Goal: Information Seeking & Learning: Learn about a topic

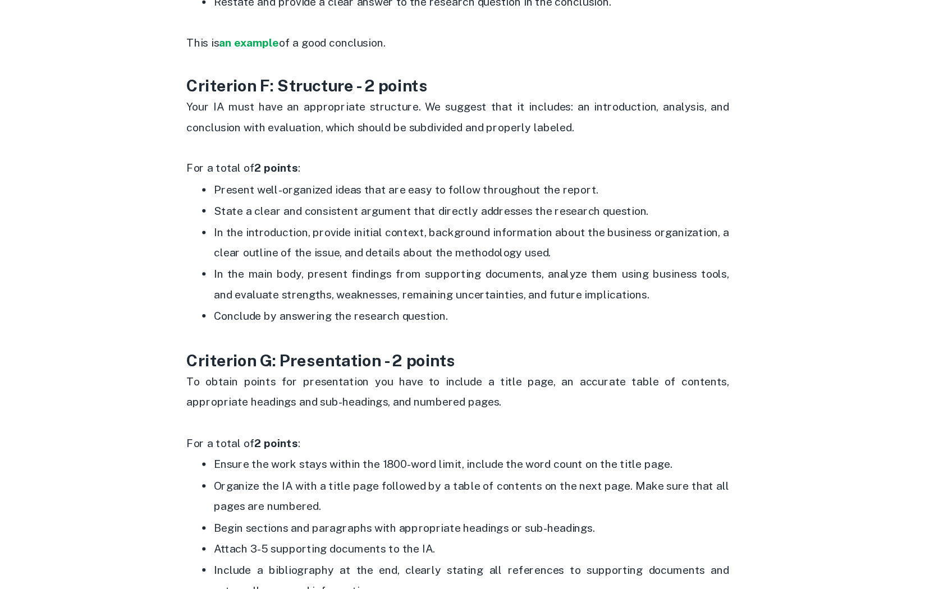
scroll to position [2217, 0]
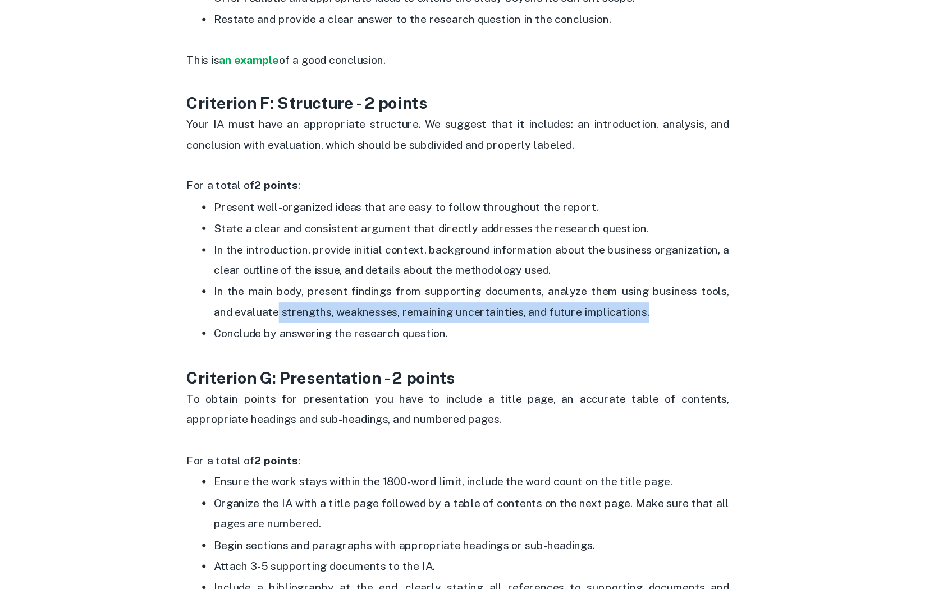
drag, startPoint x: 304, startPoint y: 309, endPoint x: 643, endPoint y: 308, distance: 339.4
click at [645, 320] on p "In the main body, present findings from supporting documents, analyze them usin…" at bounding box center [482, 337] width 426 height 34
click at [643, 320] on p "In the main body, present findings from supporting documents, analyze them usin…" at bounding box center [482, 337] width 426 height 34
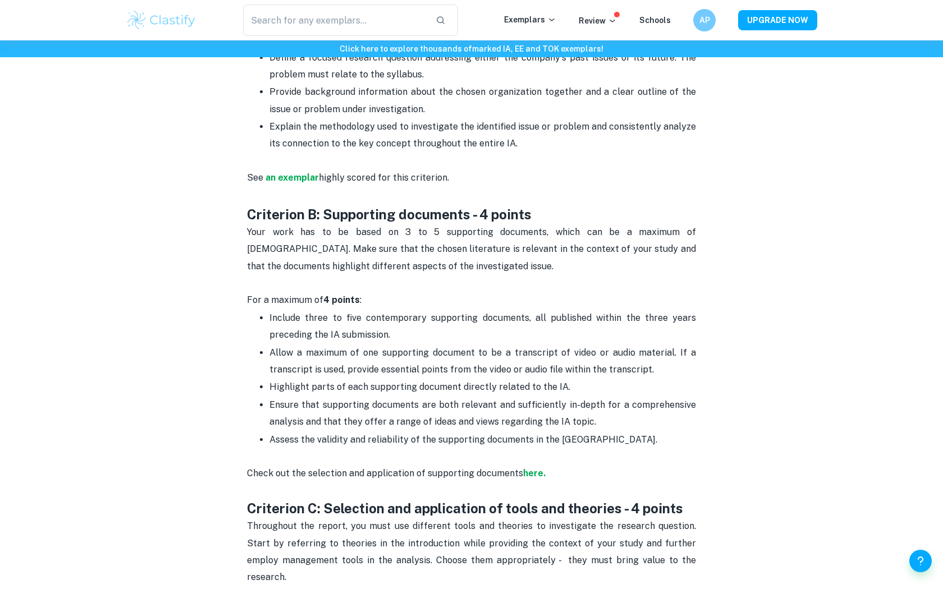
scroll to position [824, 0]
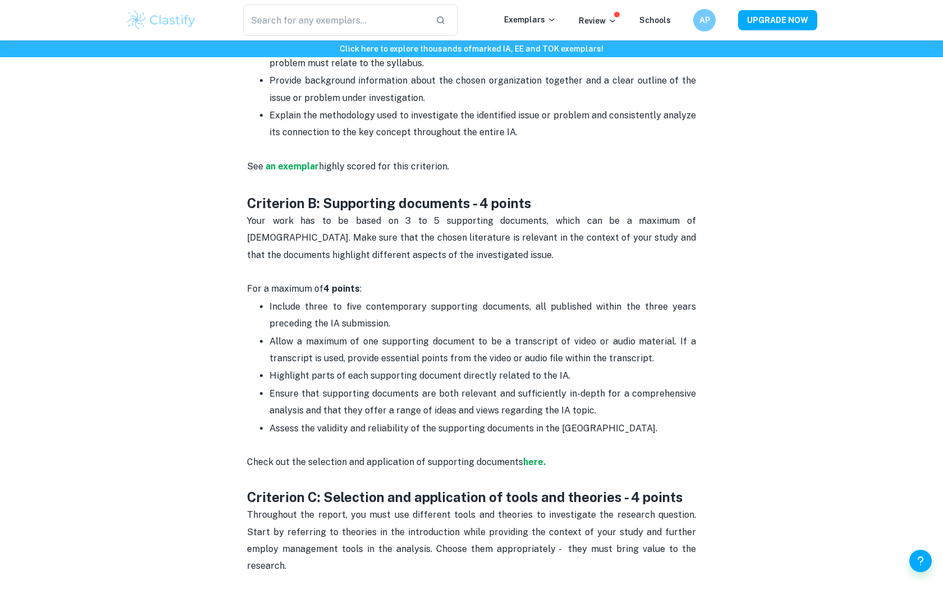
click at [564, 258] on p "Your work has to be based on 3 to 5 supporting documents, which can be a maximu…" at bounding box center [471, 247] width 449 height 68
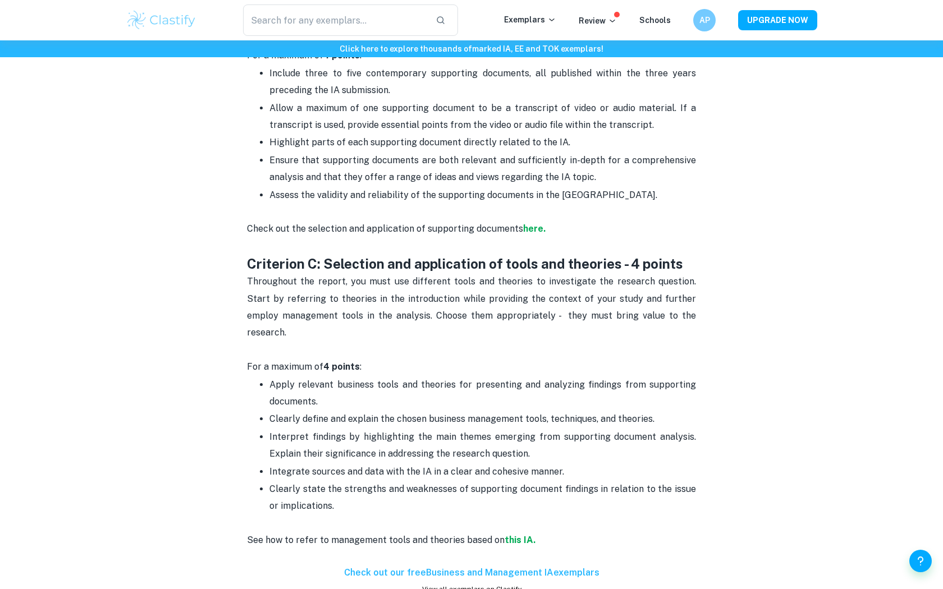
scroll to position [1081, 0]
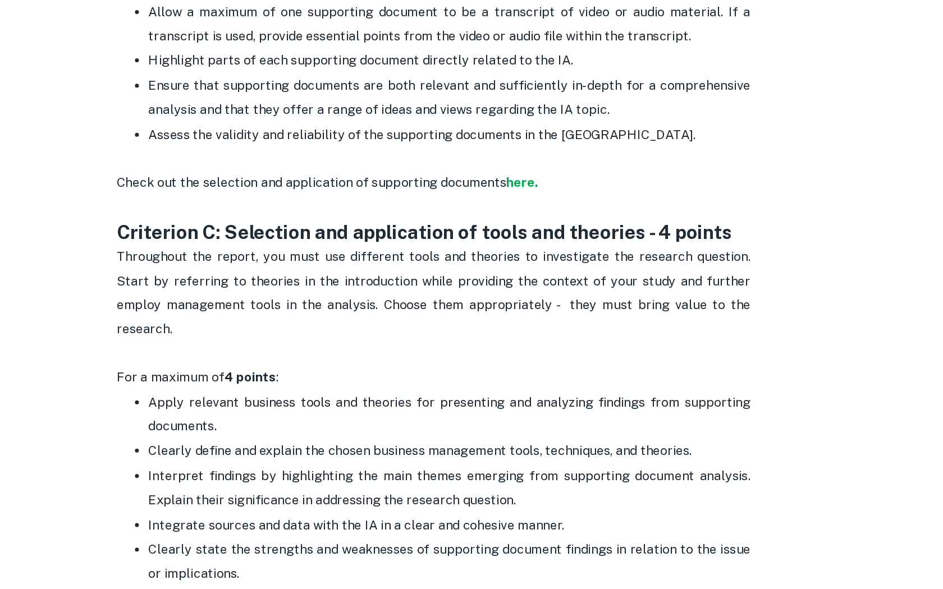
click at [562, 259] on span "Throughout the report, you must use different tools and theories to investigate…" at bounding box center [472, 283] width 451 height 62
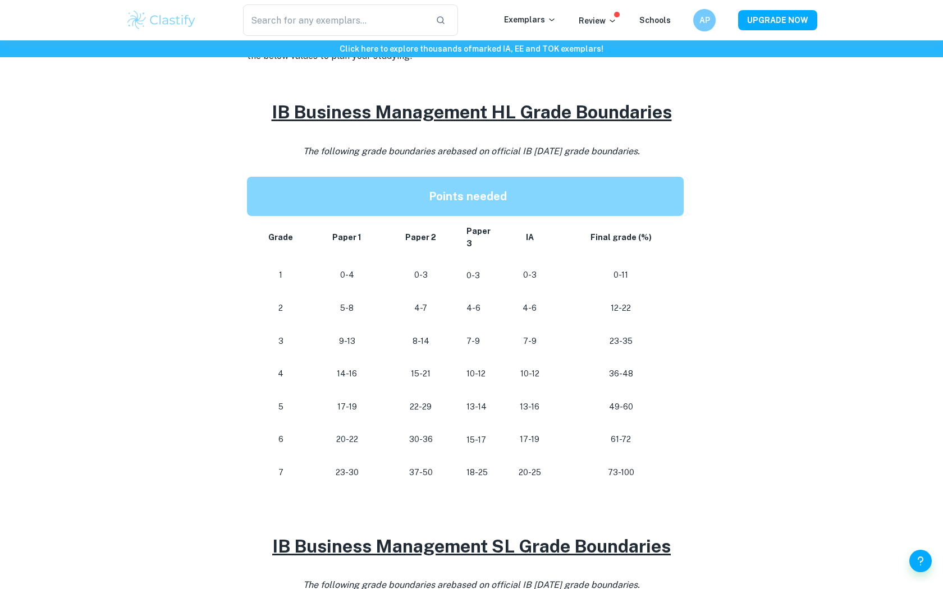
scroll to position [462, 0]
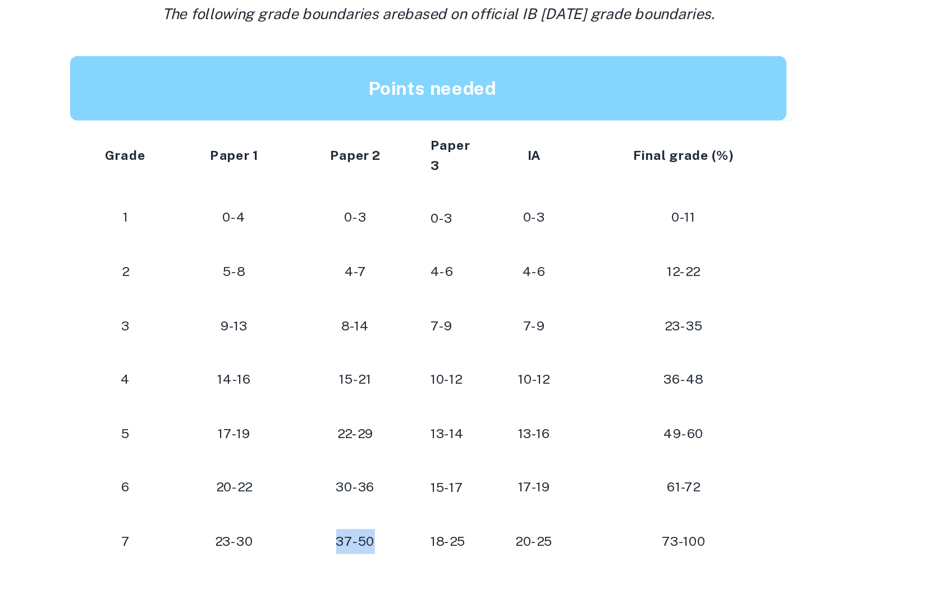
drag, startPoint x: 411, startPoint y: 464, endPoint x: 435, endPoint y: 464, distance: 24.1
click at [435, 464] on p "37-50" at bounding box center [421, 470] width 56 height 15
drag, startPoint x: 337, startPoint y: 474, endPoint x: 374, endPoint y: 474, distance: 37.0
click at [374, 474] on p "23-30" at bounding box center [347, 470] width 56 height 15
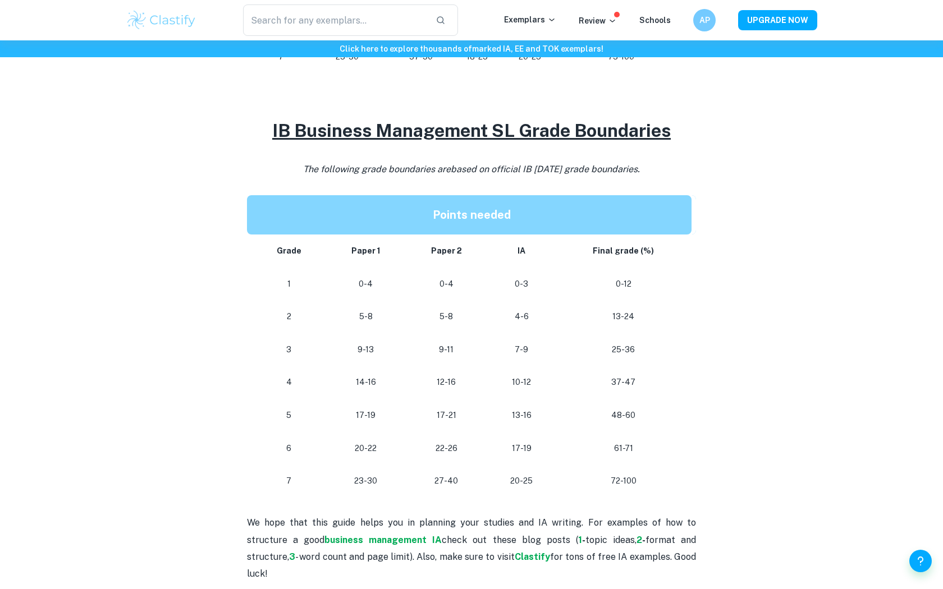
scroll to position [879, 0]
